Goal: Information Seeking & Learning: Learn about a topic

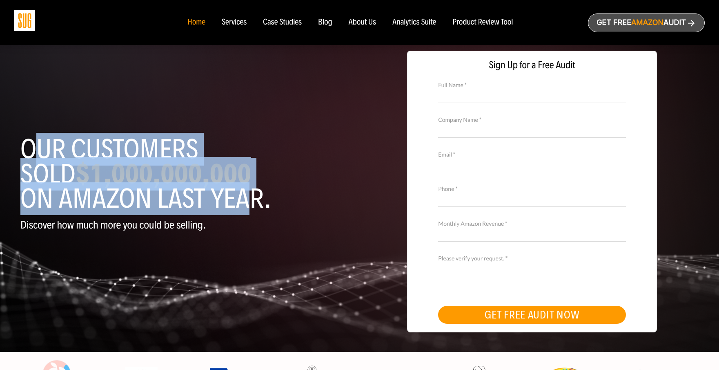
drag, startPoint x: 44, startPoint y: 147, endPoint x: 237, endPoint y: 212, distance: 203.3
click at [239, 211] on h1 "Our customers sold $1,000,000,000 on Amazon last year." at bounding box center [186, 174] width 333 height 74
click at [253, 206] on h1 "Our customers sold $1,000,000,000 on Amazon last year." at bounding box center [186, 174] width 333 height 74
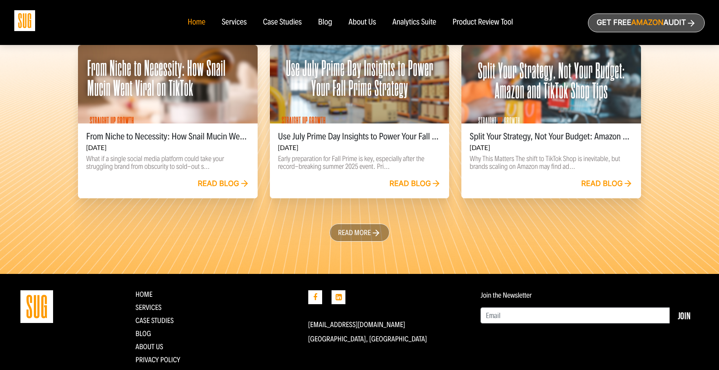
scroll to position [1871, 0]
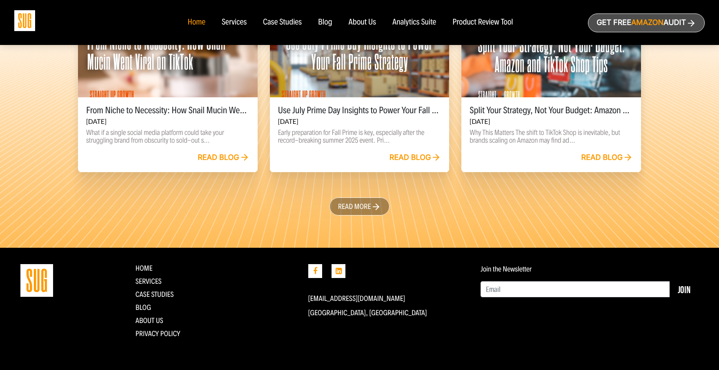
click at [229, 23] on div "Services" at bounding box center [234, 22] width 25 height 9
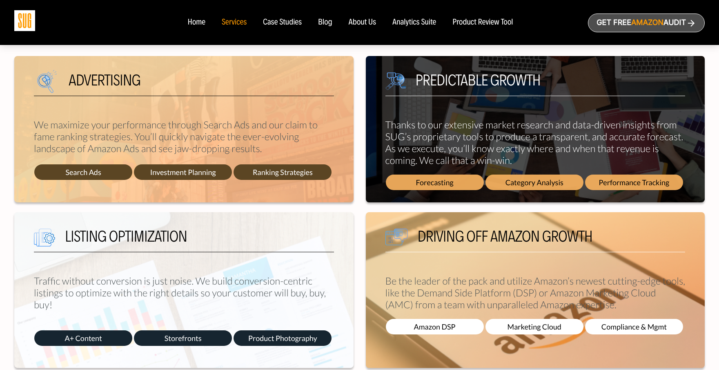
scroll to position [333, 0]
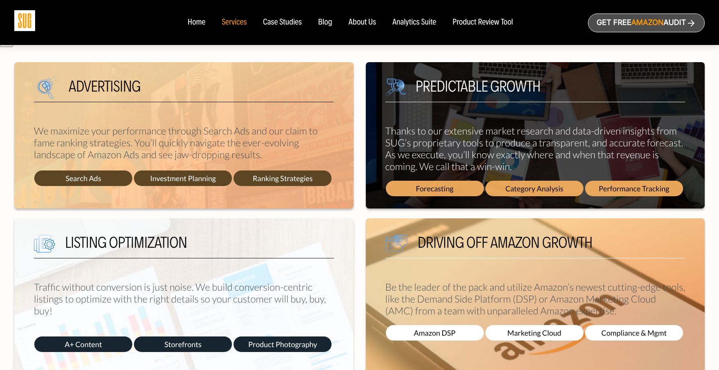
click at [282, 22] on div "Case Studies" at bounding box center [282, 22] width 39 height 9
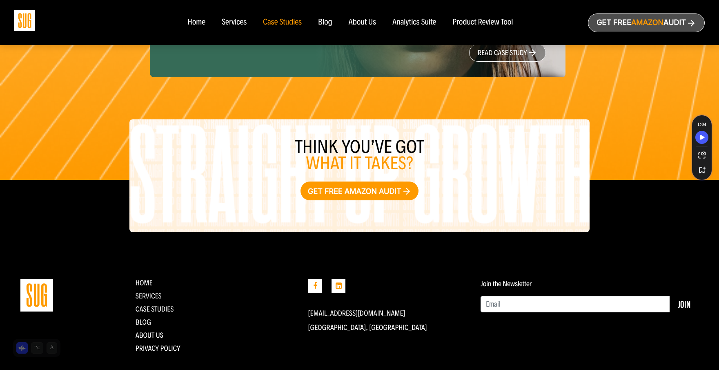
scroll to position [1316, 0]
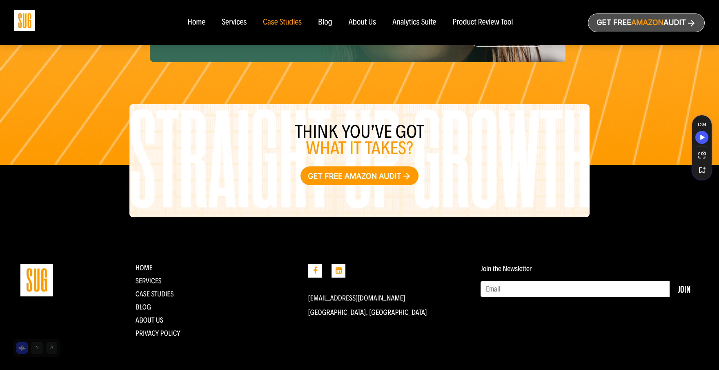
click at [327, 17] on nav "Home Services Case Studies Blog About Us" at bounding box center [359, 22] width 360 height 45
click at [331, 25] on div "Blog" at bounding box center [325, 22] width 14 height 9
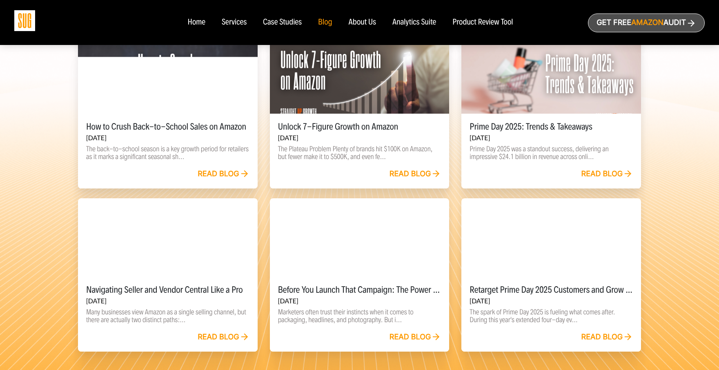
scroll to position [437, 0]
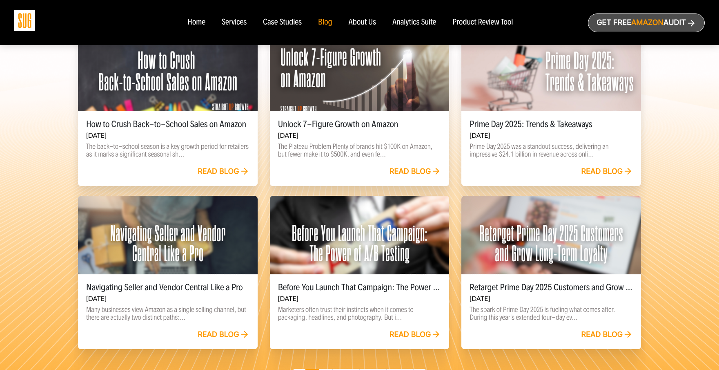
click at [346, 85] on div at bounding box center [360, 72] width 180 height 78
click at [409, 172] on link "Read blog" at bounding box center [416, 171] width 52 height 9
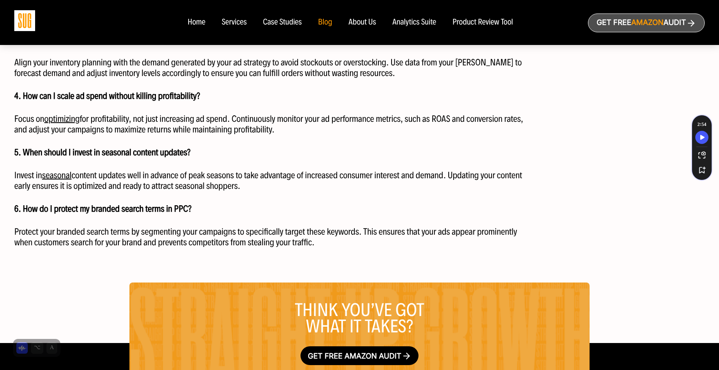
scroll to position [1581, 0]
